Goal: Information Seeking & Learning: Learn about a topic

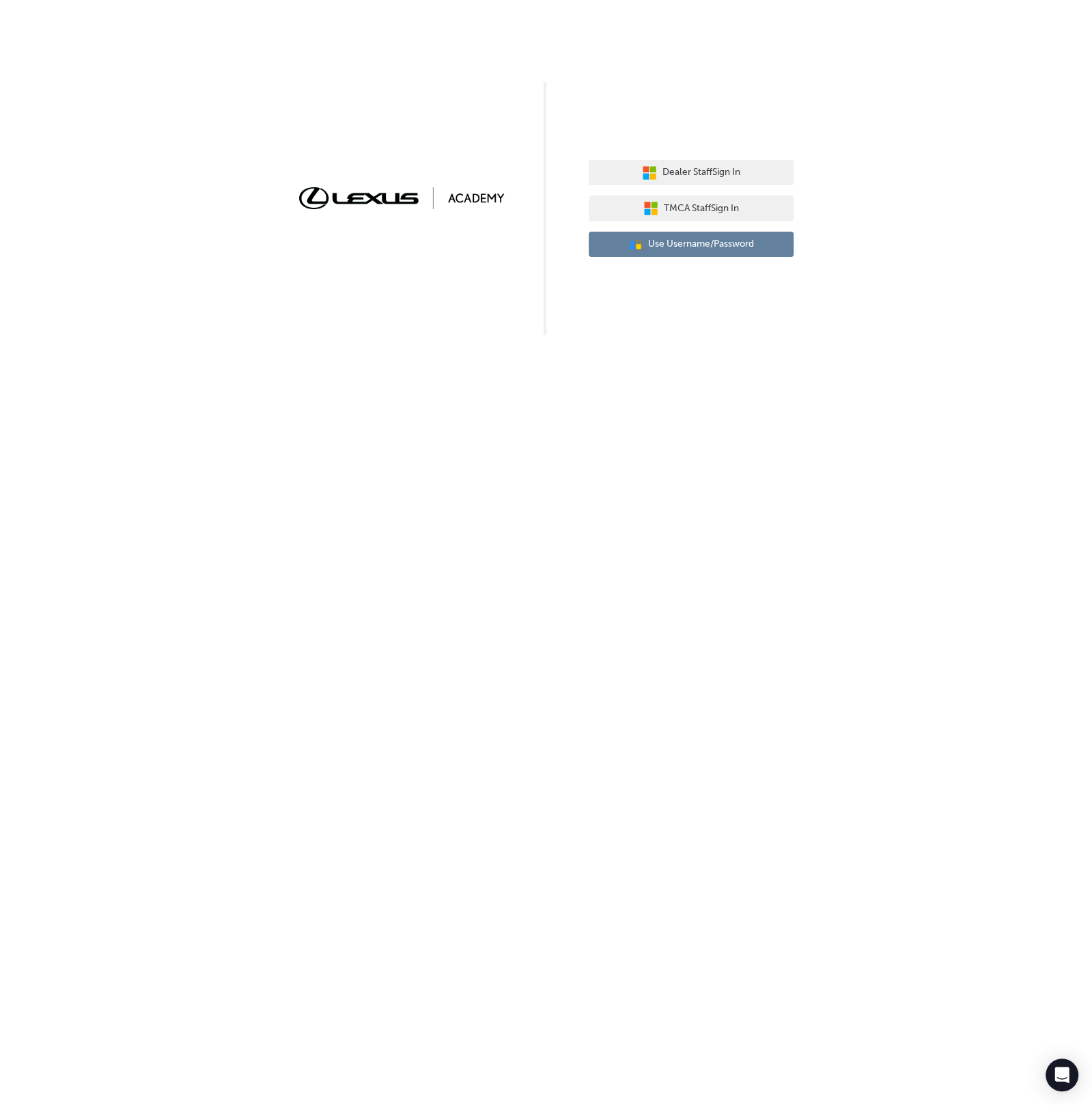
click at [666, 237] on span "Use Username/Password" at bounding box center [702, 244] width 106 height 16
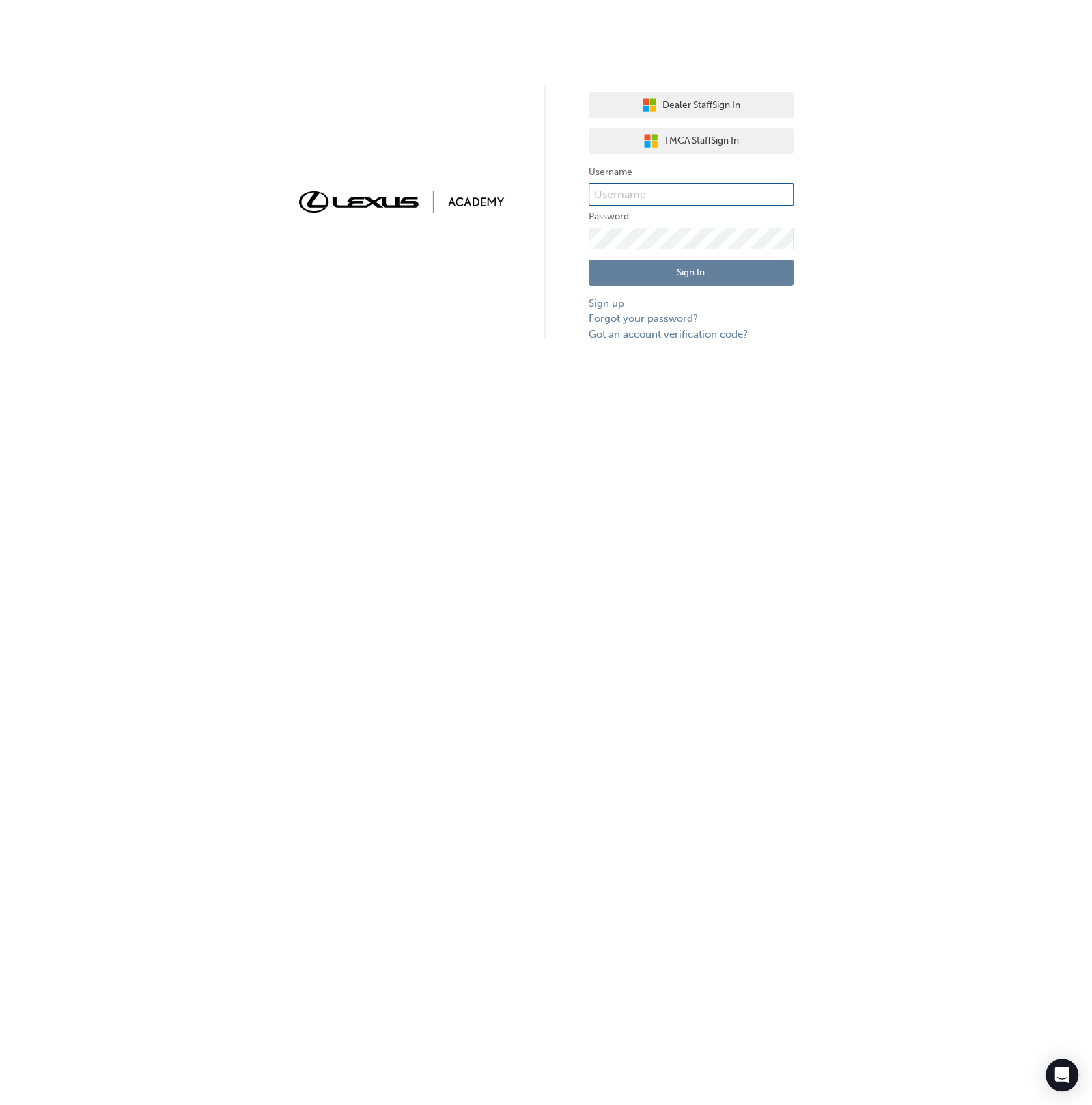
click at [596, 185] on input "text" at bounding box center [692, 195] width 205 height 23
type input "bf.menno.dirks"
click at [714, 267] on button "Sign In" at bounding box center [692, 272] width 205 height 26
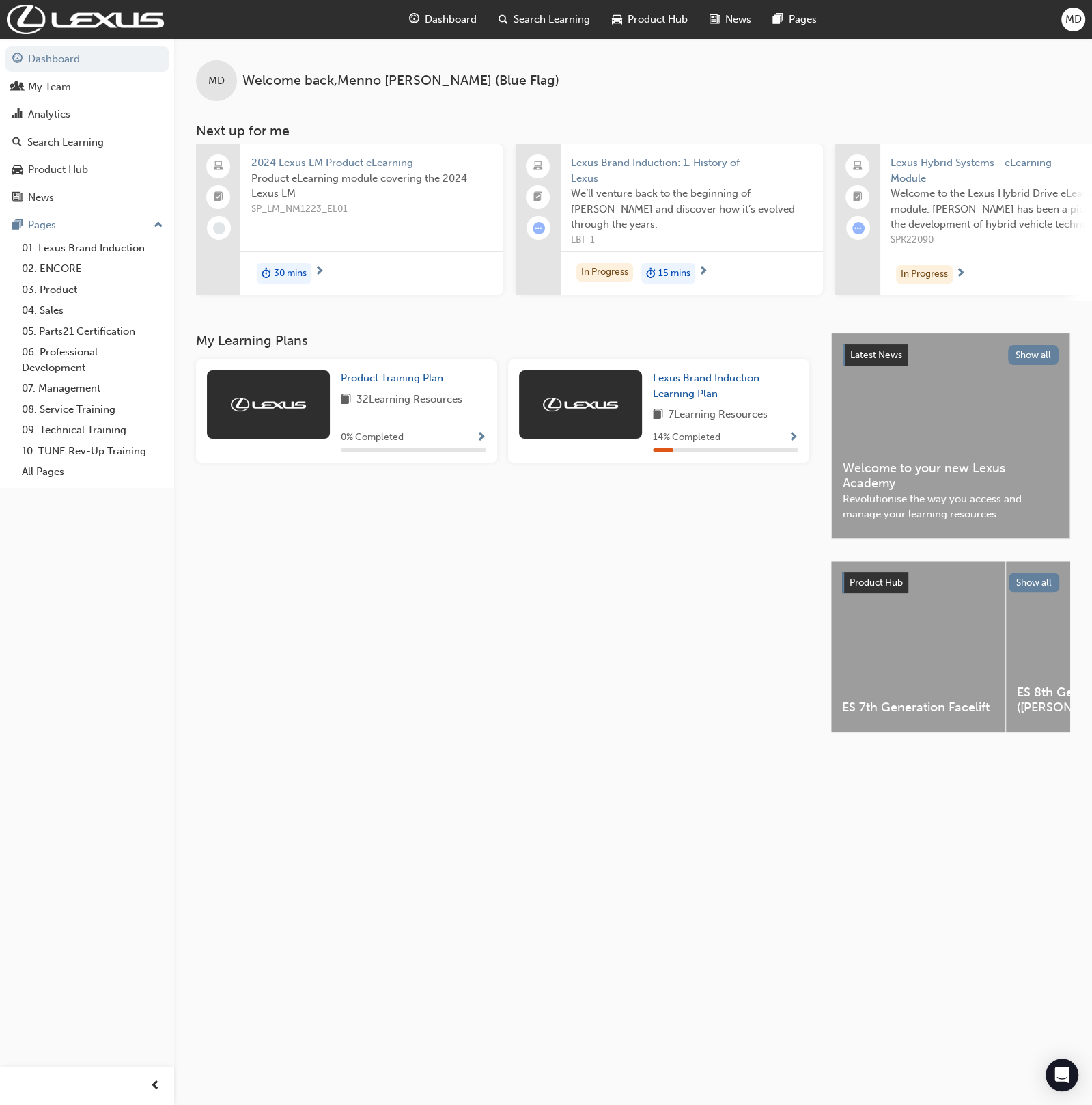
click at [377, 570] on div "My Learning Plans Product Training Plan 32 Learning Resources 0 % Completed Lex…" at bounding box center [513, 544] width 635 height 424
click at [90, 146] on div "Search Learning" at bounding box center [66, 142] width 76 height 16
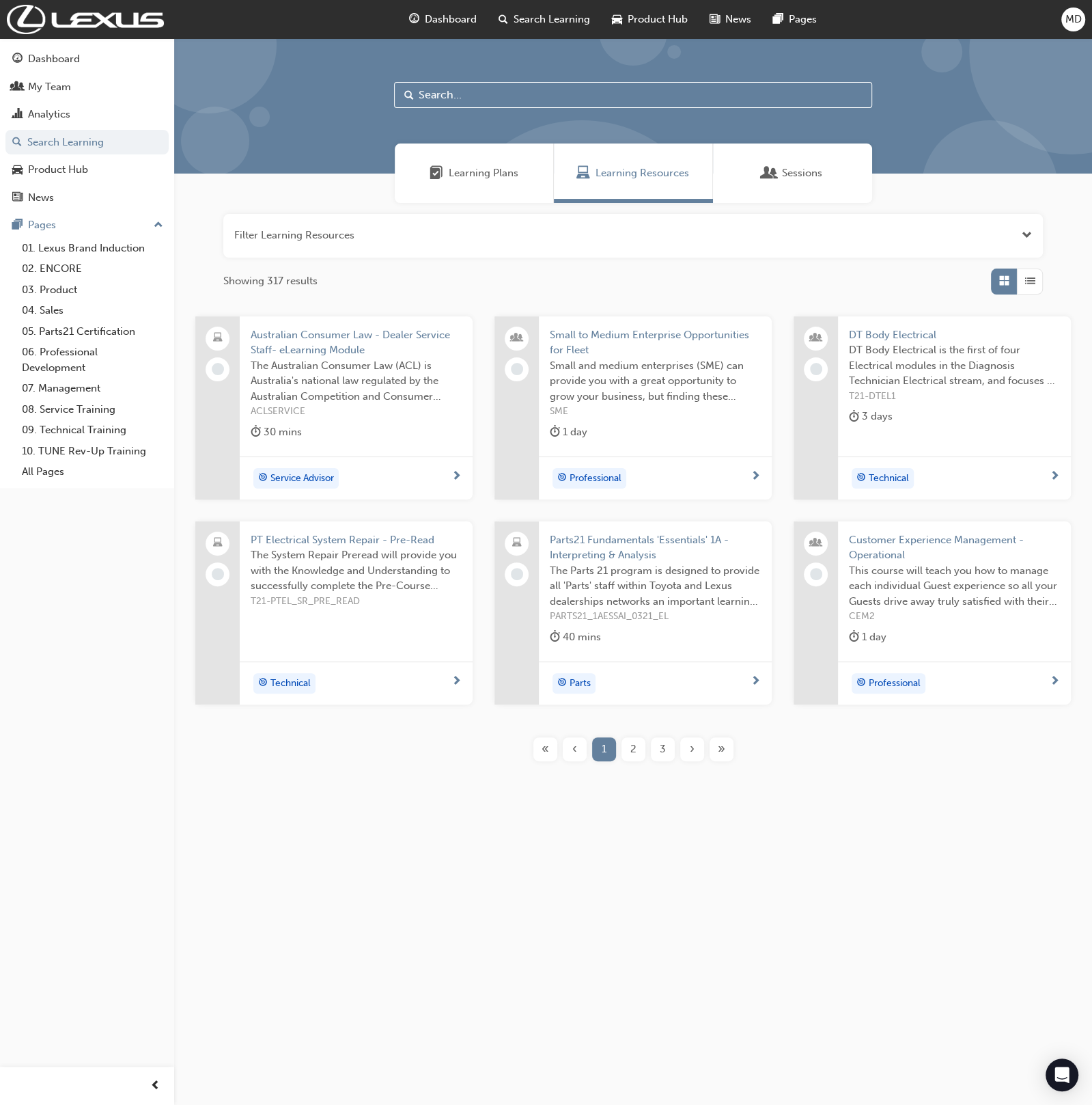
click at [261, 236] on button "button" at bounding box center [633, 236] width 820 height 44
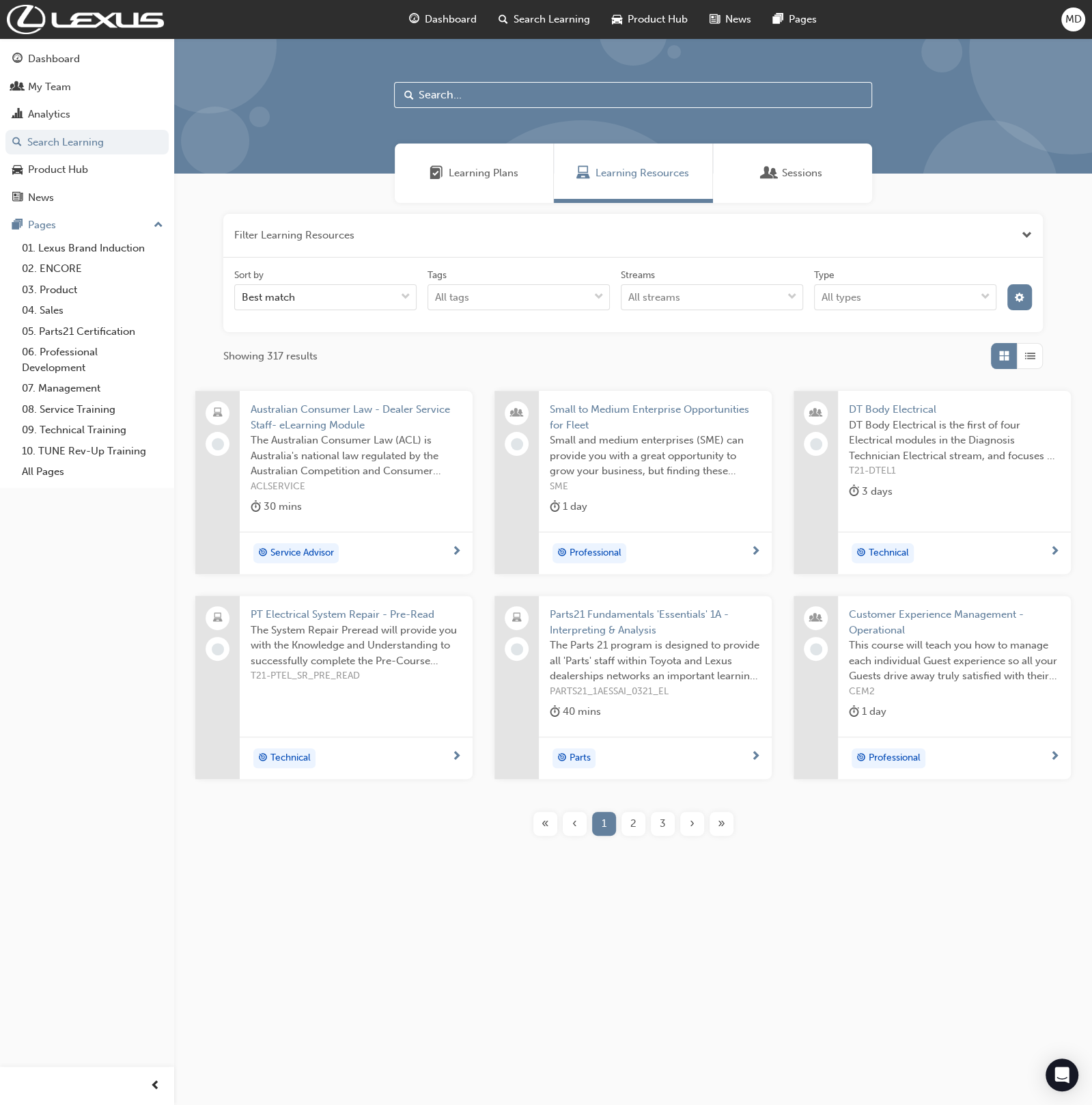
click at [375, 245] on button "button" at bounding box center [633, 236] width 820 height 44
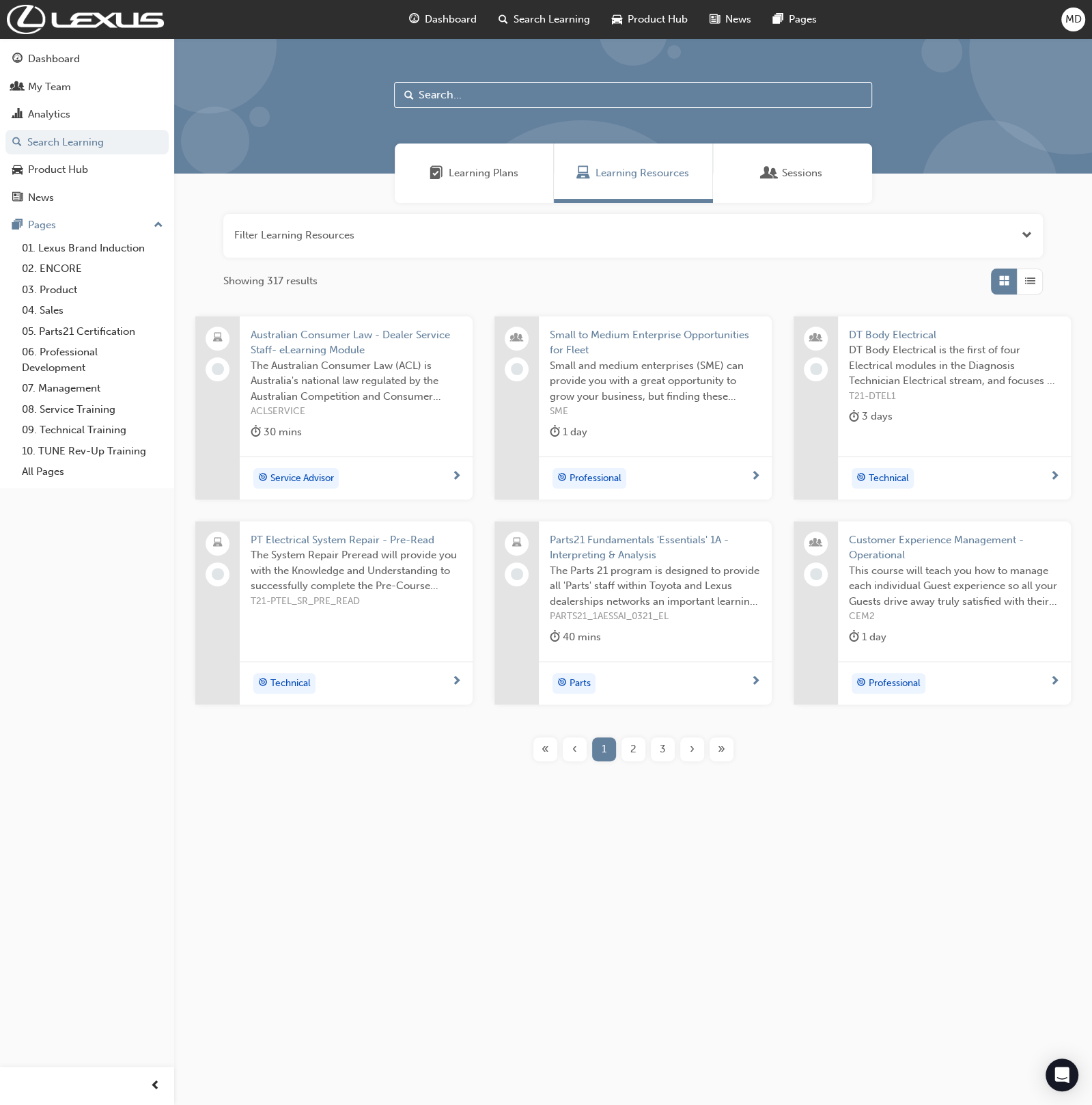
drag, startPoint x: 461, startPoint y: 83, endPoint x: 458, endPoint y: 91, distance: 8.5
click at [457, 86] on input "text" at bounding box center [633, 95] width 478 height 26
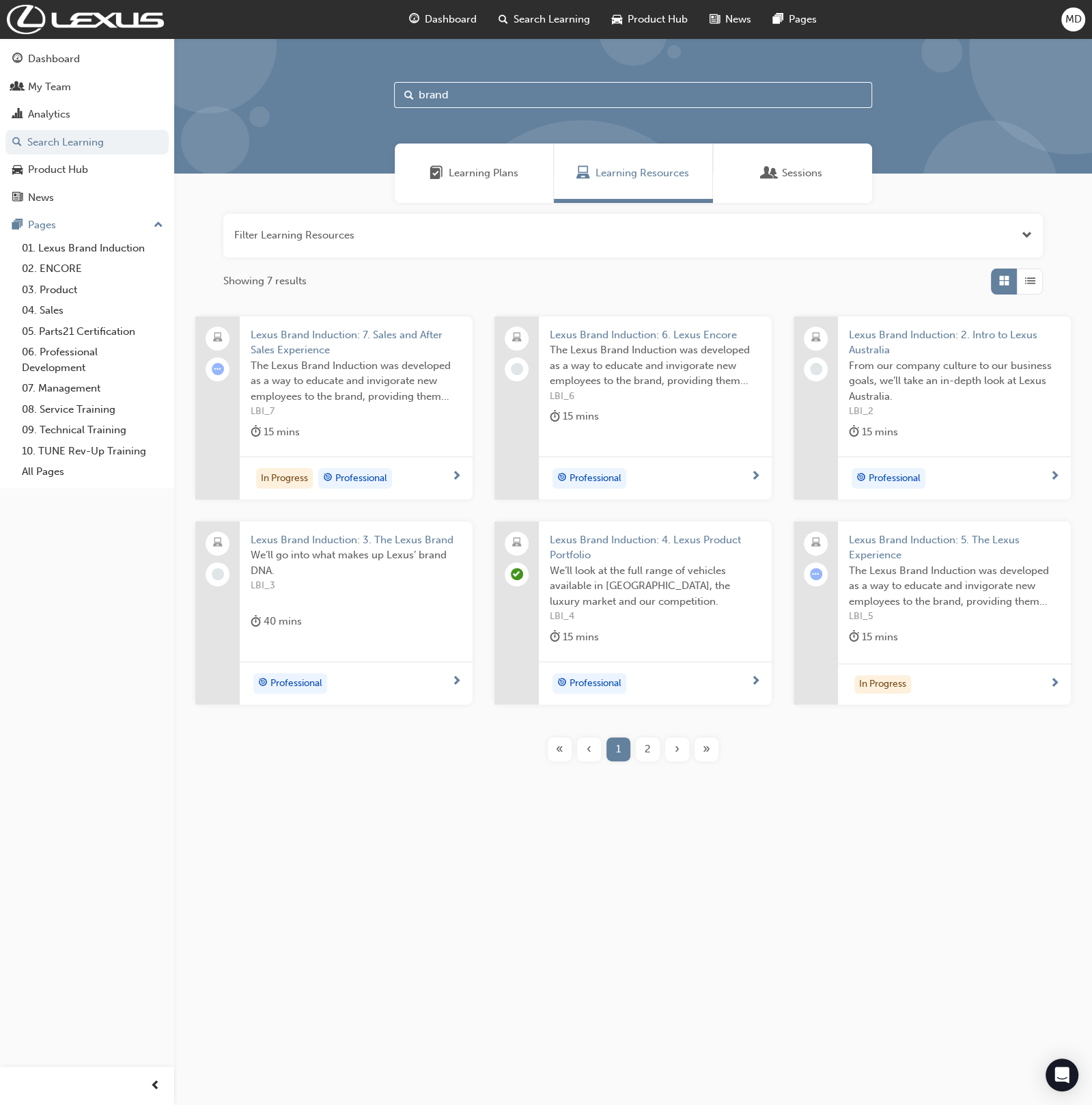
type input "brand"
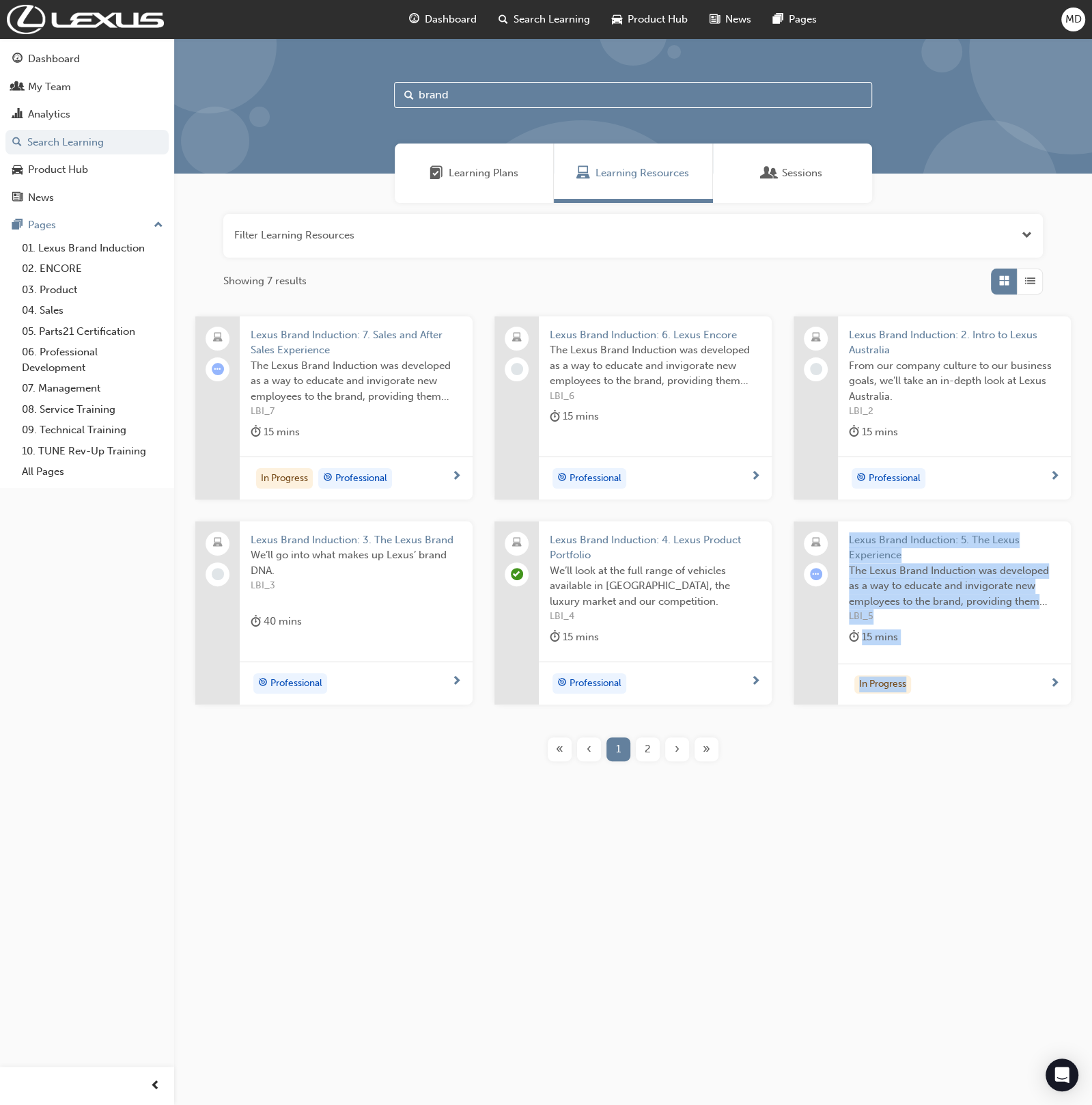
click at [646, 743] on span "2" at bounding box center [648, 749] width 6 height 16
